Goal: Information Seeking & Learning: Learn about a topic

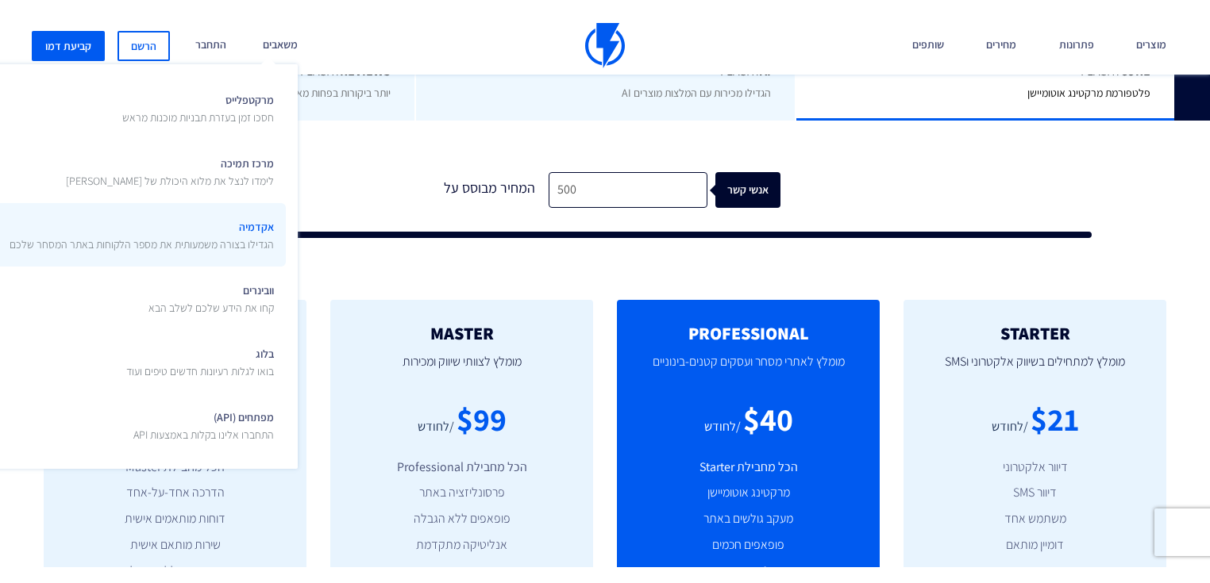
scroll to position [444, 0]
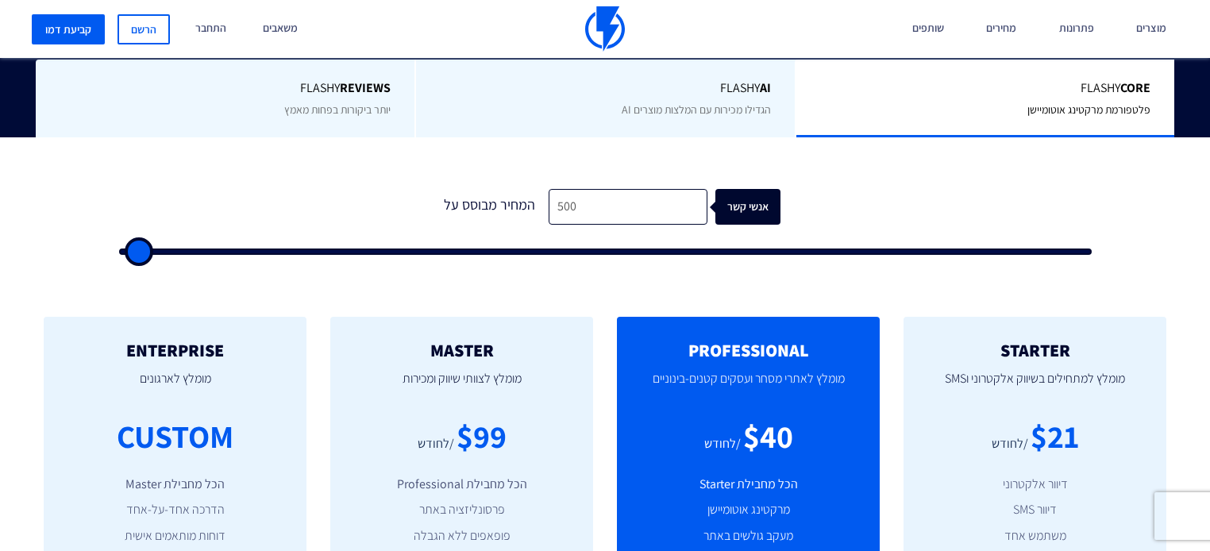
type input "4,500"
type input "4500"
type input "8,000"
type input "8000"
type input "9,000"
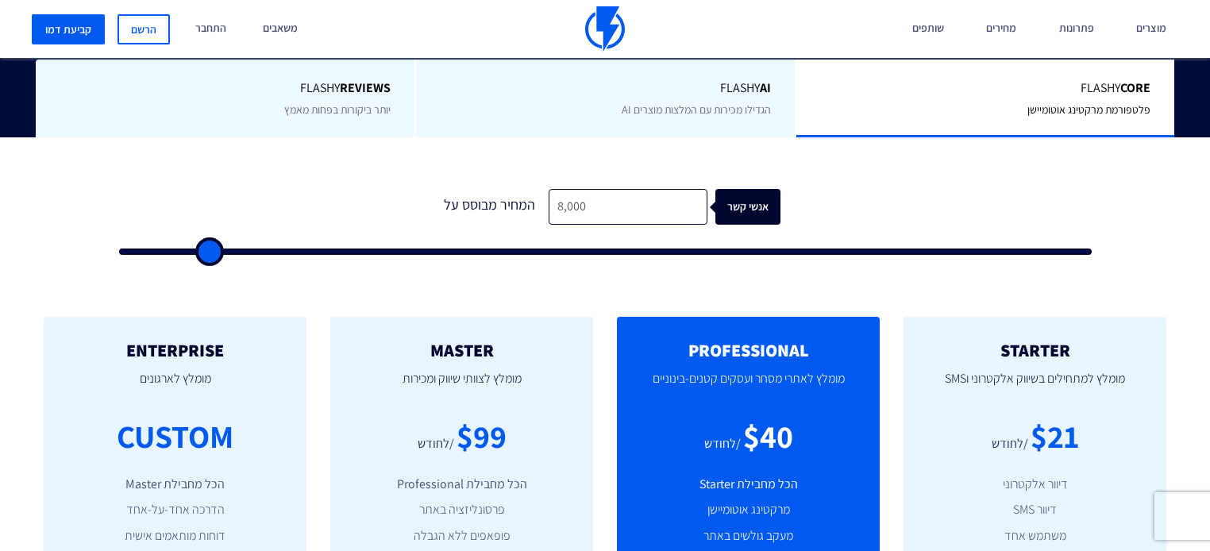
type input "9000"
type input "10,000"
type input "10000"
type input "11,000"
type input "11000"
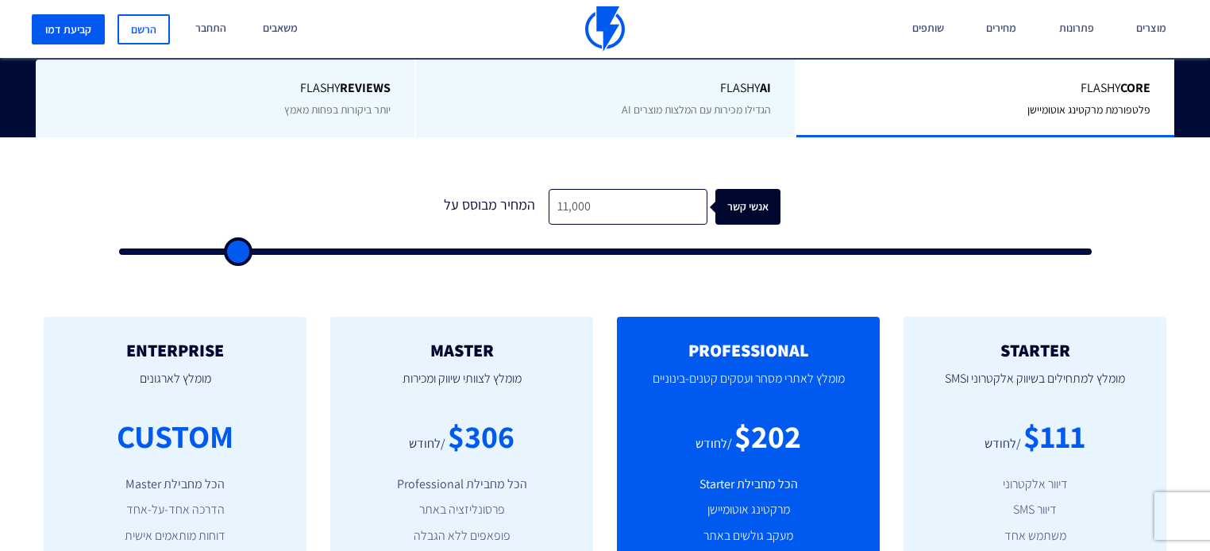
type input "12,500"
type input "12500"
type input "13,000"
type input "13000"
type input "16,000"
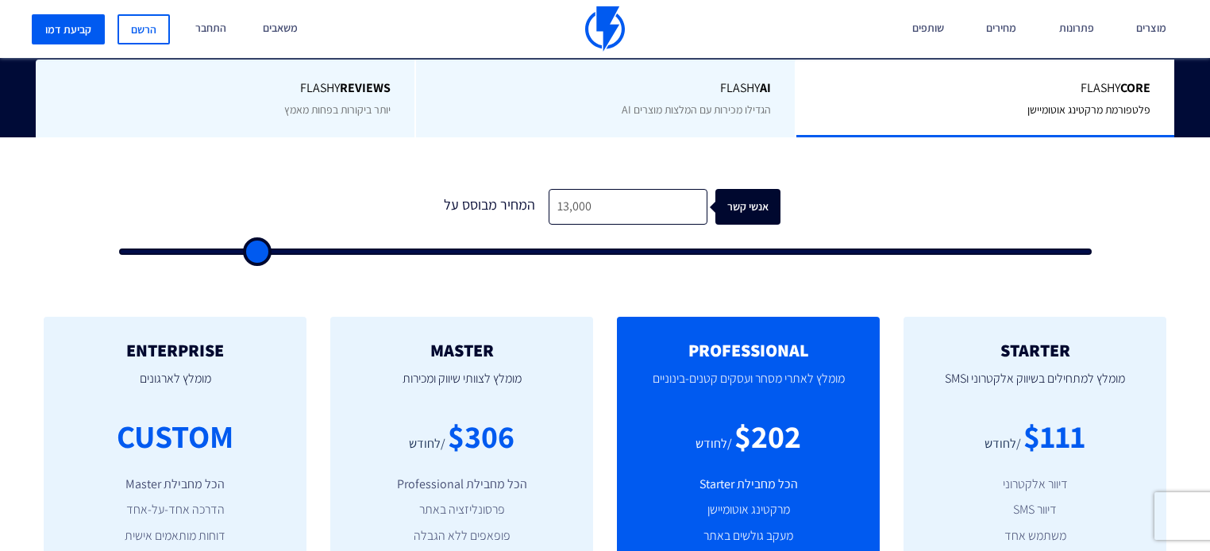
type input "16000"
type input "18,000"
type input "18000"
type input "20,000"
type input "20000"
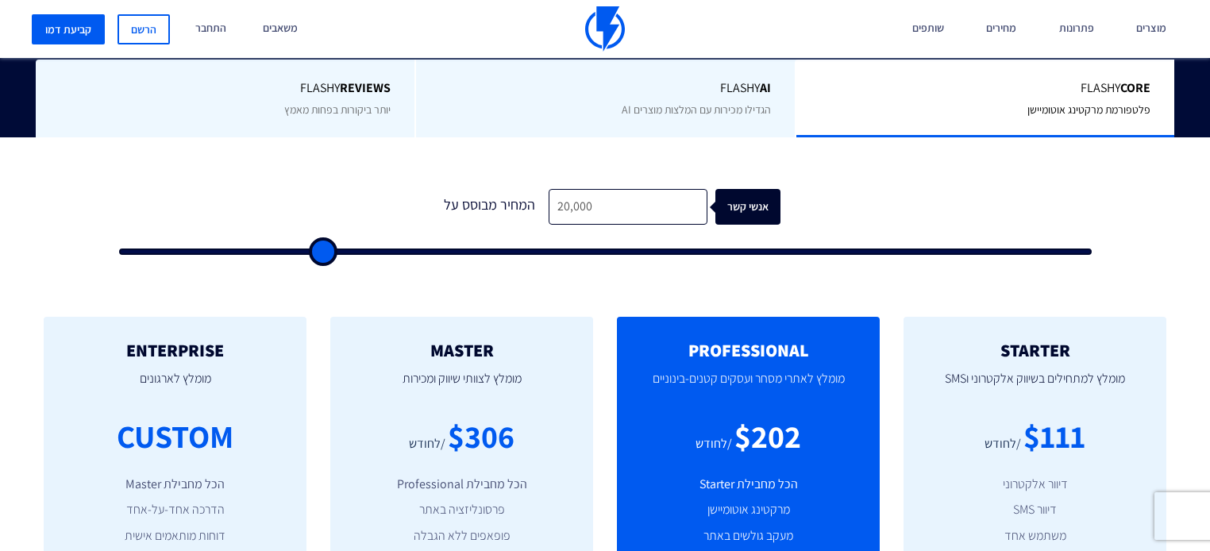
type input "21,000"
type input "21000"
type input "22,000"
type input "22000"
type input "22,500"
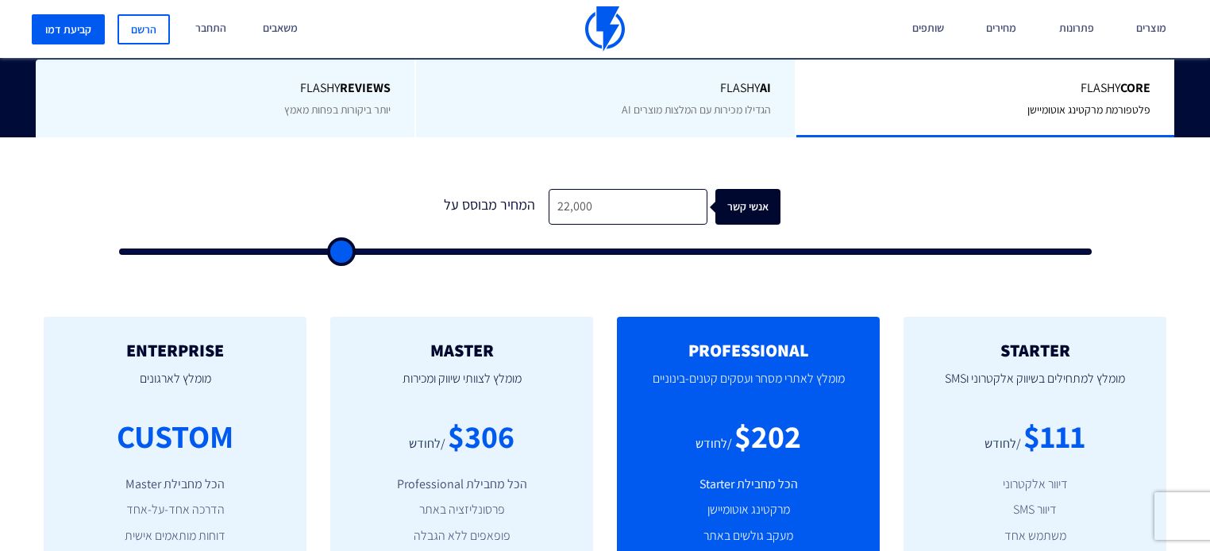
type input "22500"
type input "22,000"
type input "22000"
type input "21,500"
type input "21500"
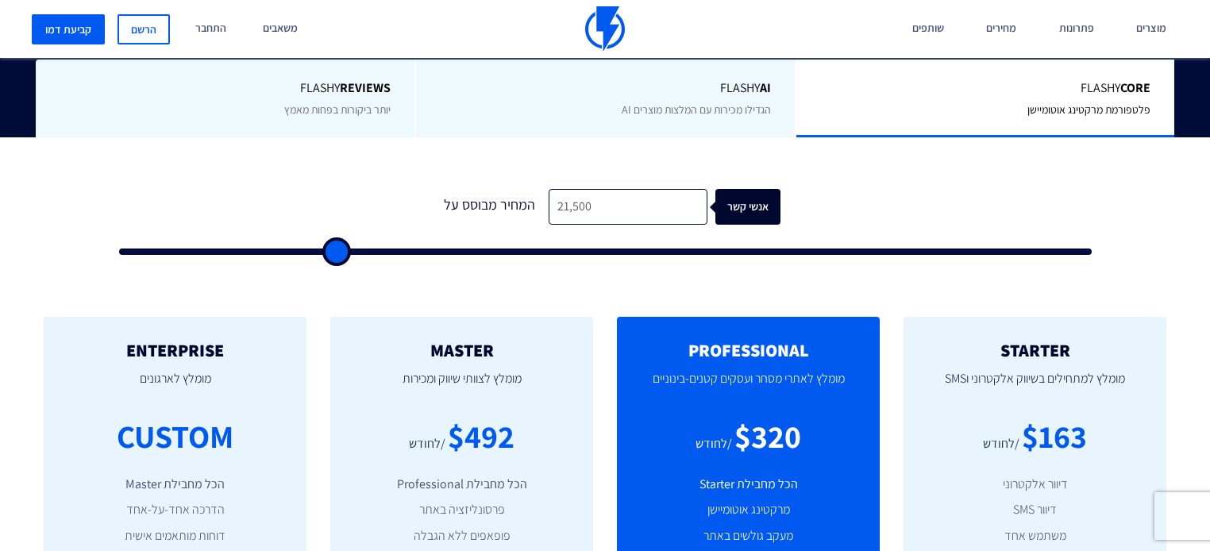
type input "21,000"
type input "21000"
type input "19,500"
type input "19500"
type input "15,500"
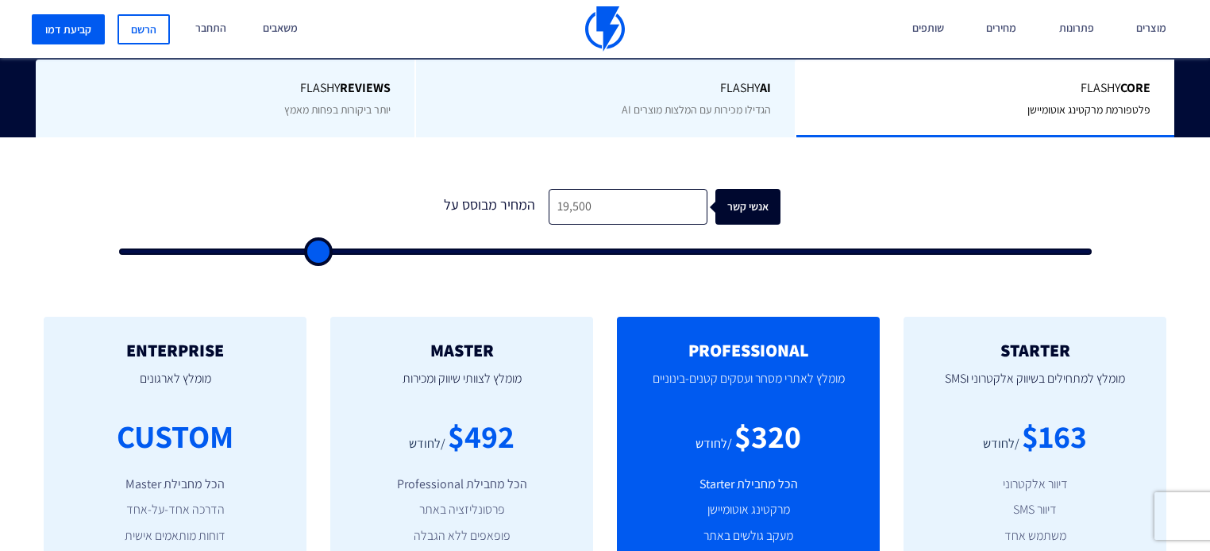
type input "15500"
type input "13,000"
type input "13000"
type input "9,000"
type input "9000"
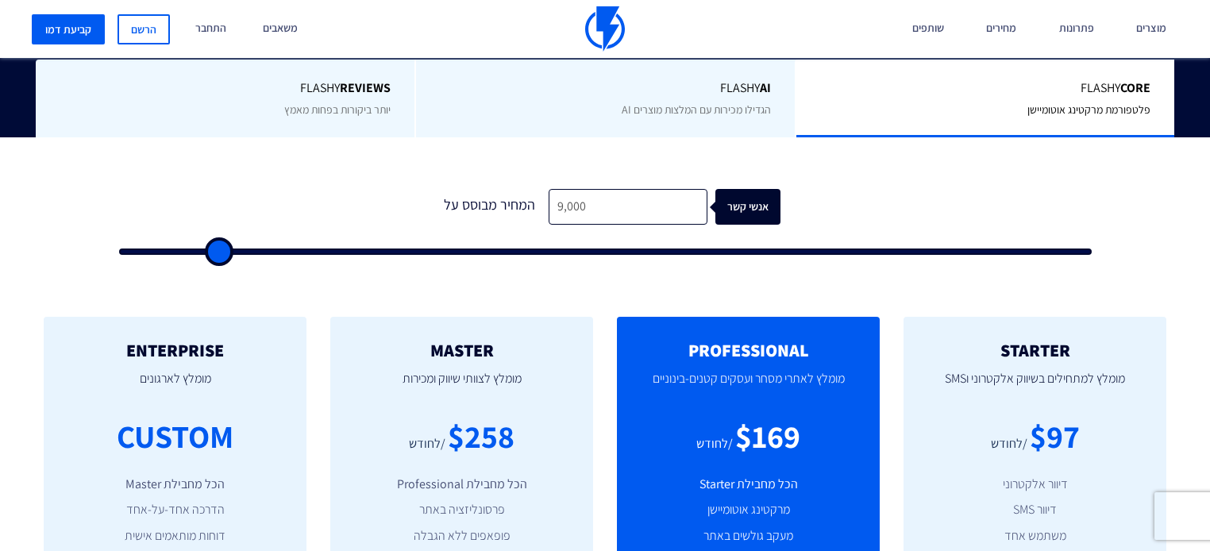
type input "8,500"
type input "8500"
type input "8,000"
type input "8000"
type input "7,500"
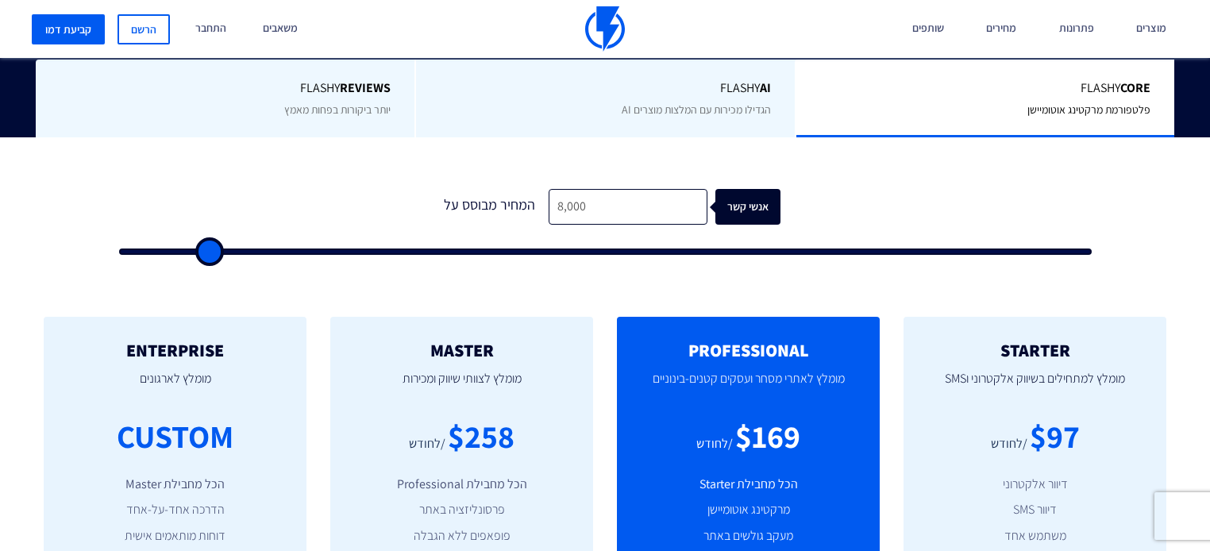
type input "7500"
type input "7,000"
type input "7000"
type input "6,000"
type input "6000"
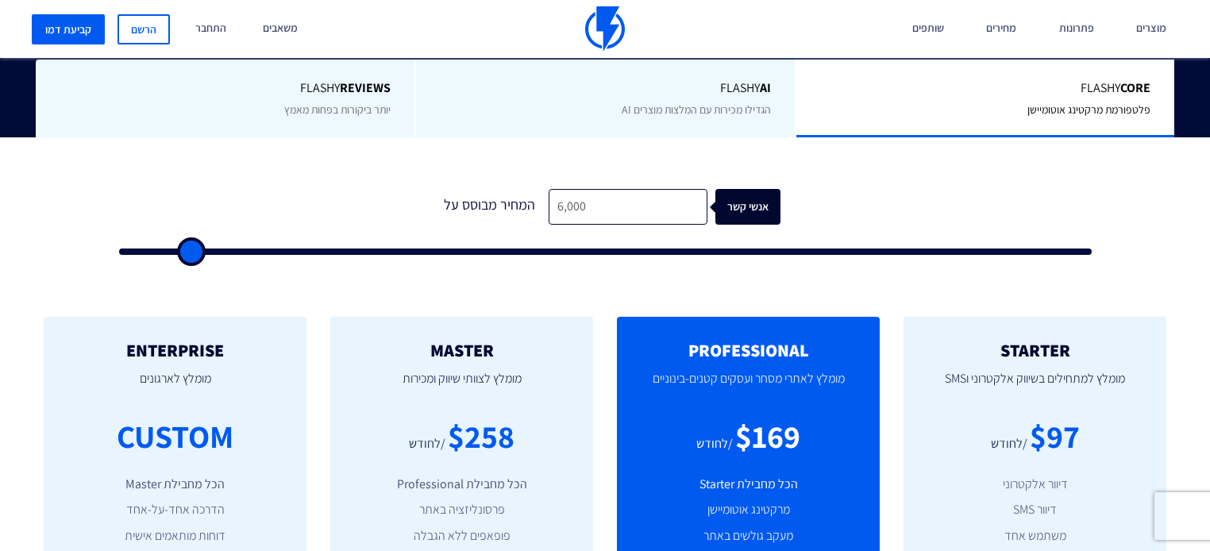
type input "4,500"
type input "4500"
type input "3,000"
type input "3000"
type input "2,500"
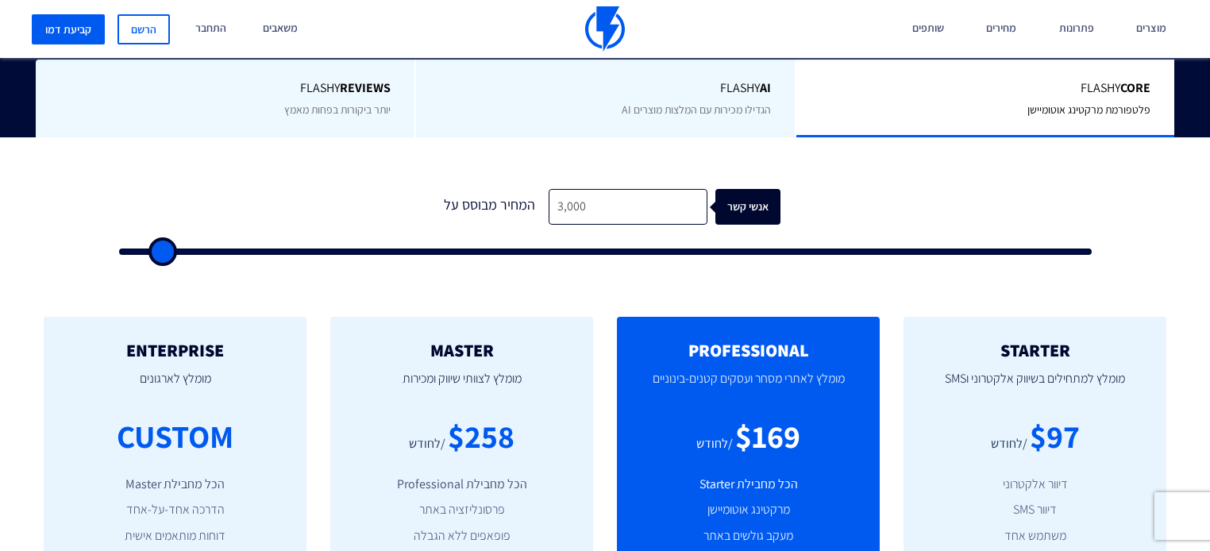
type input "2500"
type input "2,000"
type input "2000"
type input "1,000"
type input "1000"
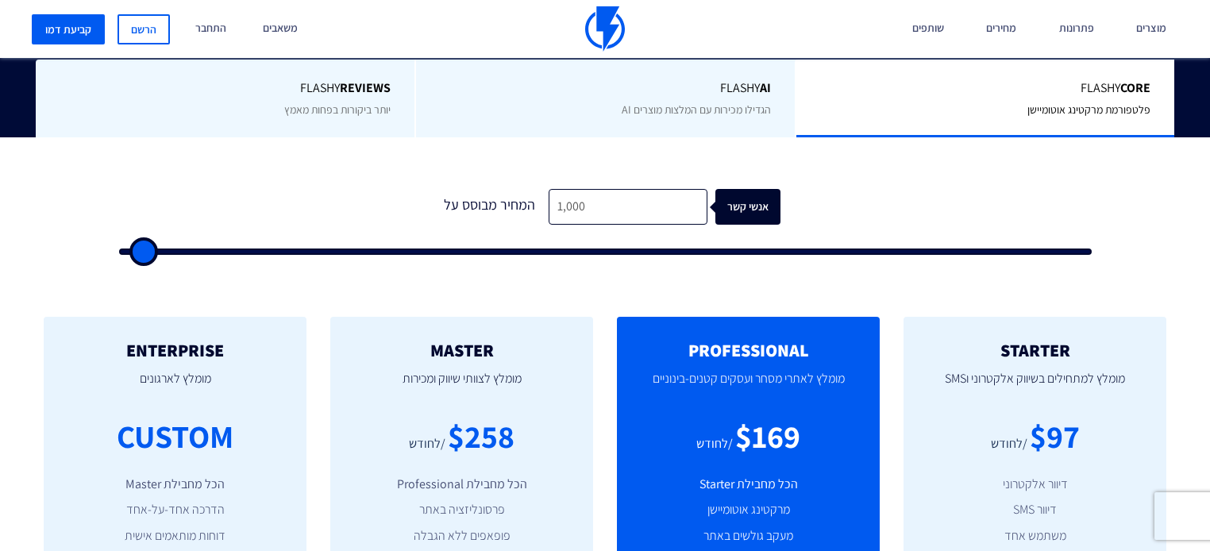
type input "500"
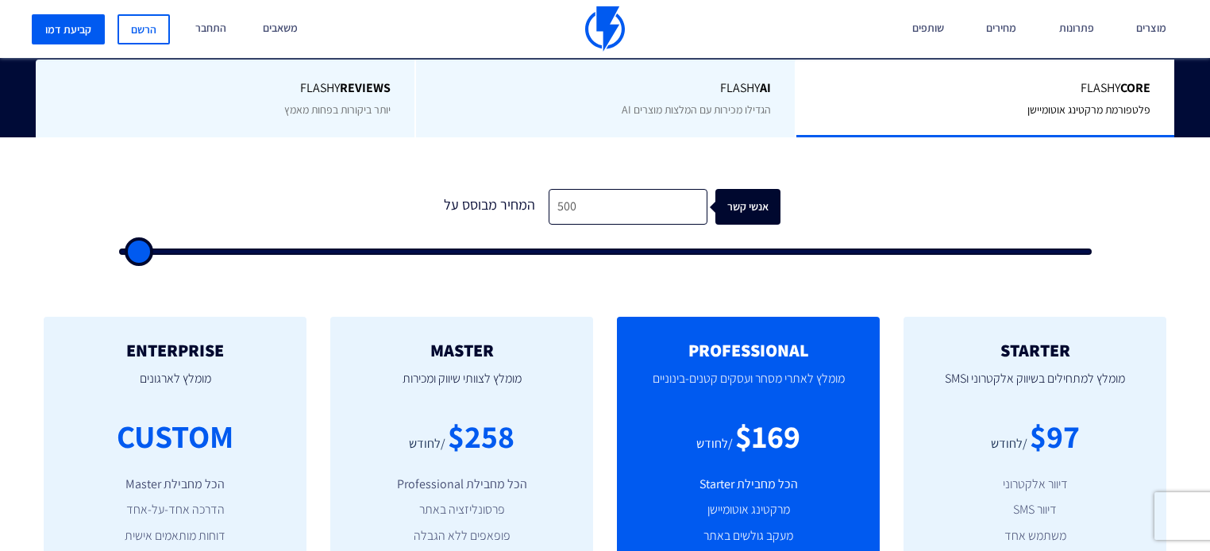
type input "500"
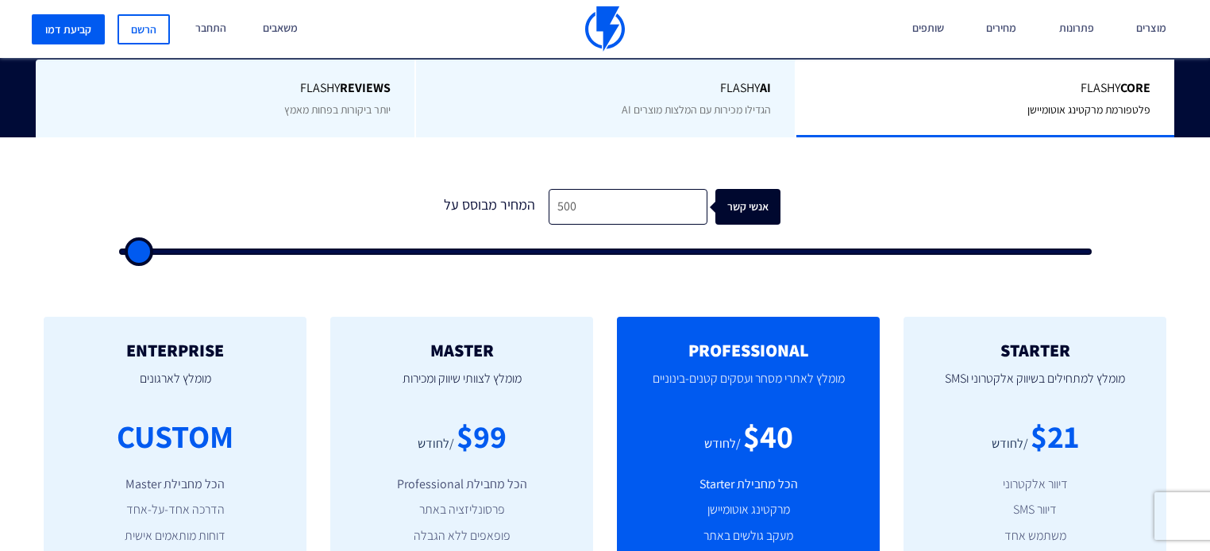
type input "500"
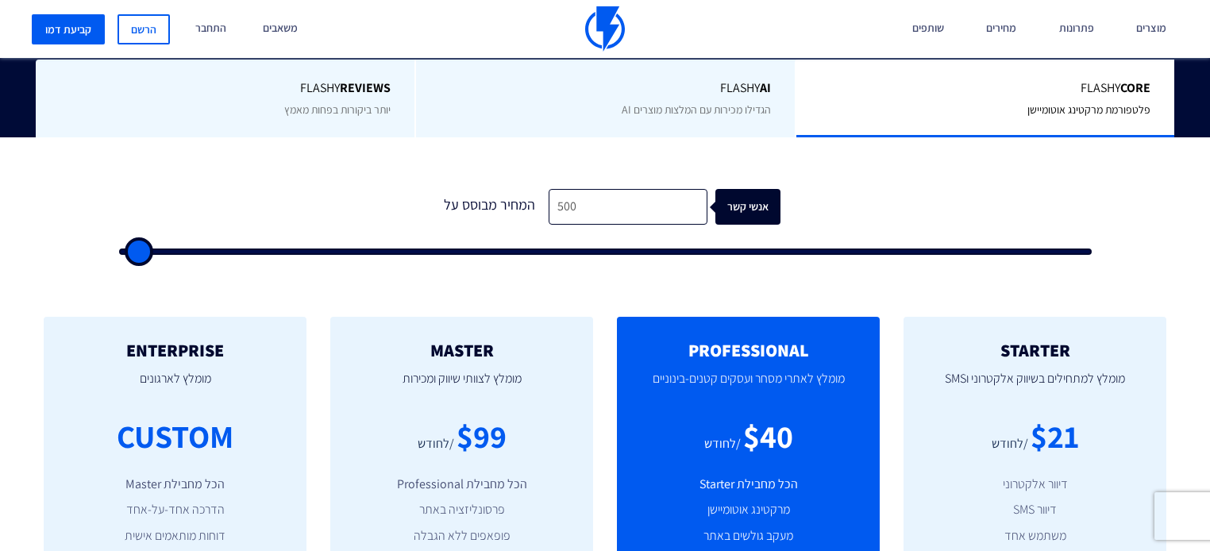
type input "500"
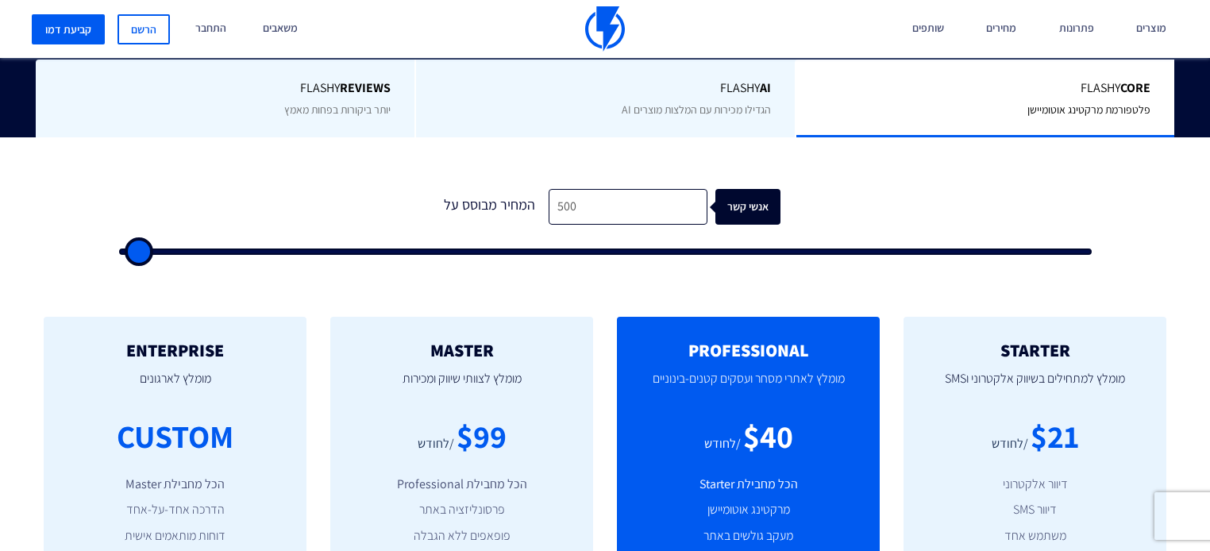
type input "500"
drag, startPoint x: 137, startPoint y: 220, endPoint x: 130, endPoint y: 225, distance: 8.4
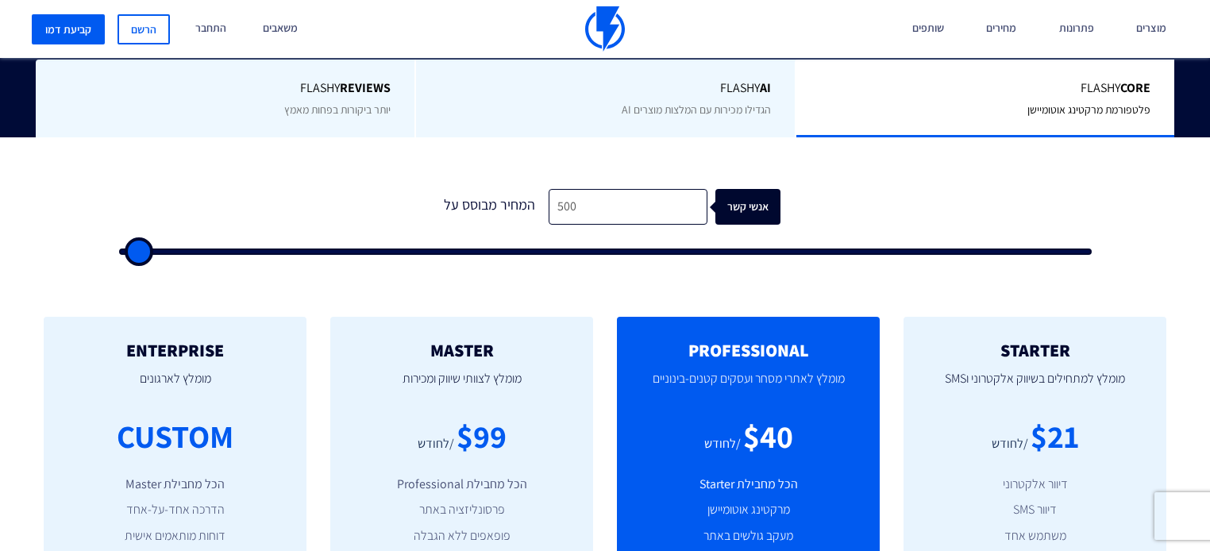
click at [119, 248] on input "range" at bounding box center [605, 251] width 972 height 6
type input "500"
drag, startPoint x: 580, startPoint y: 184, endPoint x: 356, endPoint y: 191, distance: 223.9
click at [356, 191] on form "1 המחיר מבוסס על 500 אנשי קשר" at bounding box center [605, 222] width 972 height 66
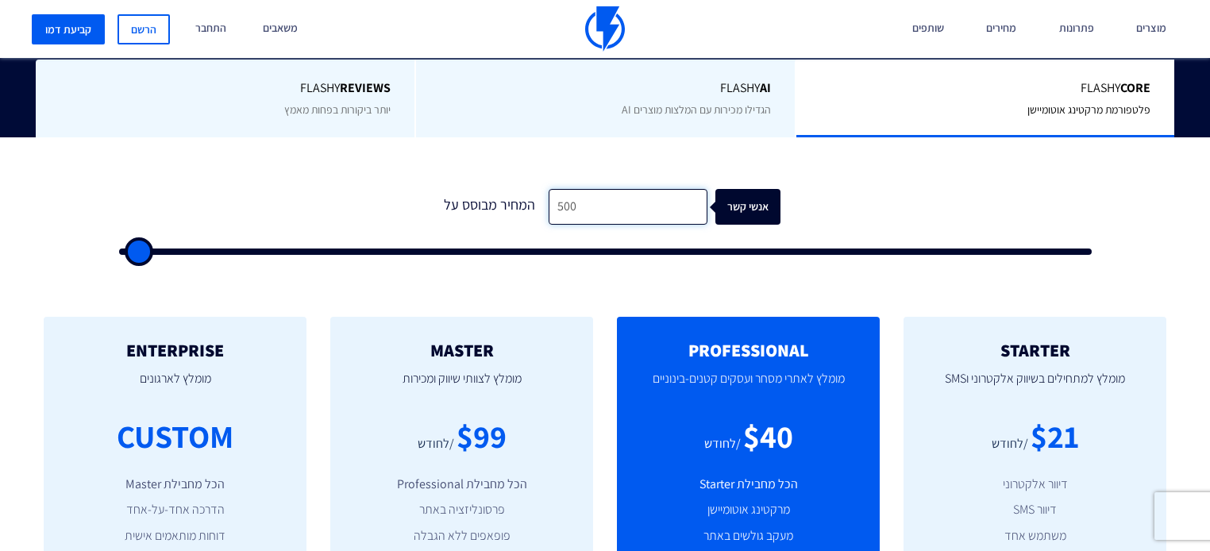
type input "4"
type input "500"
type input "40"
type input "500"
type input "400"
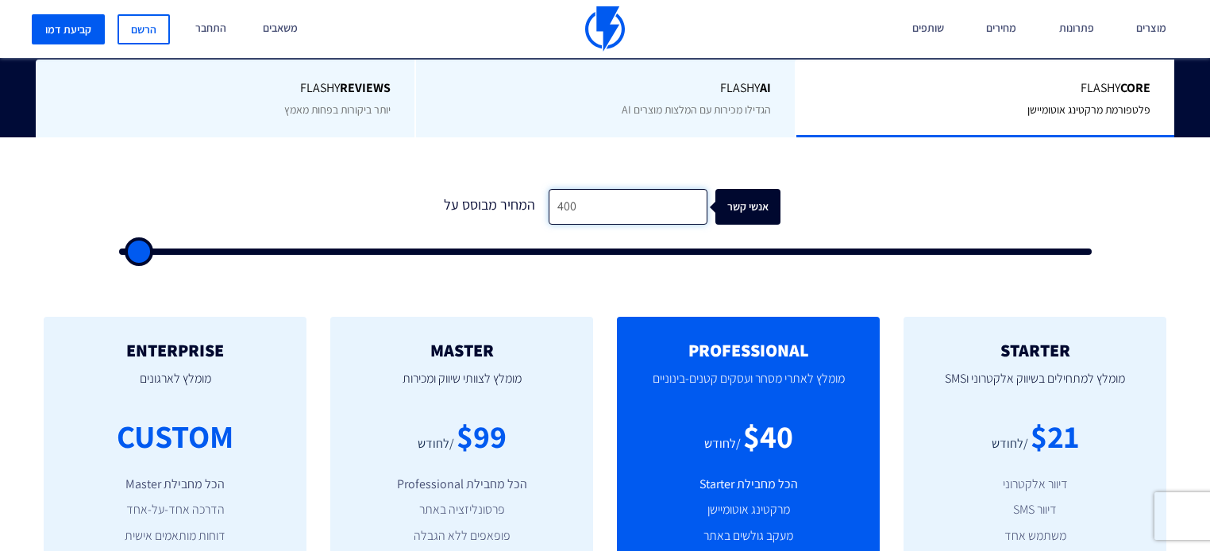
type input "500"
type input "4,000"
type input "4000"
type input "4,000"
